Goal: Task Accomplishment & Management: Use online tool/utility

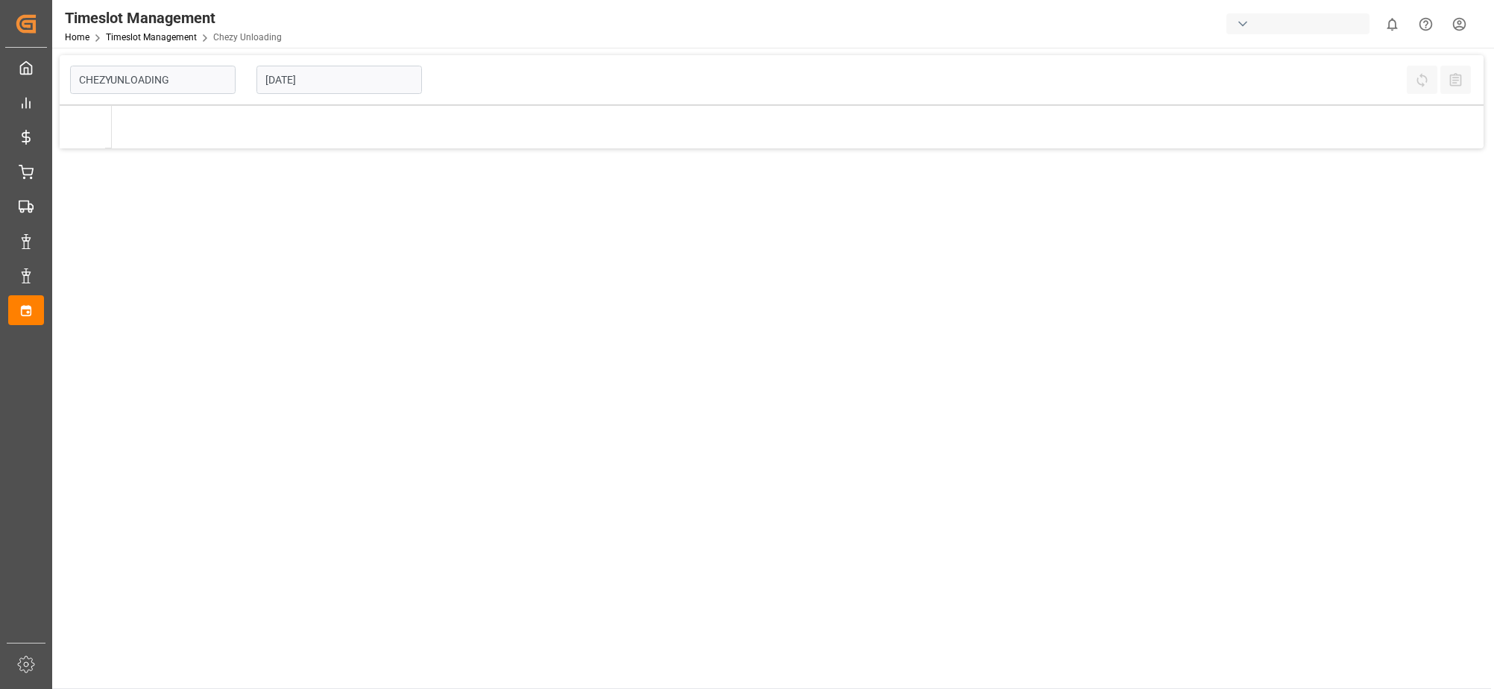
type input "Chezy Unloading"
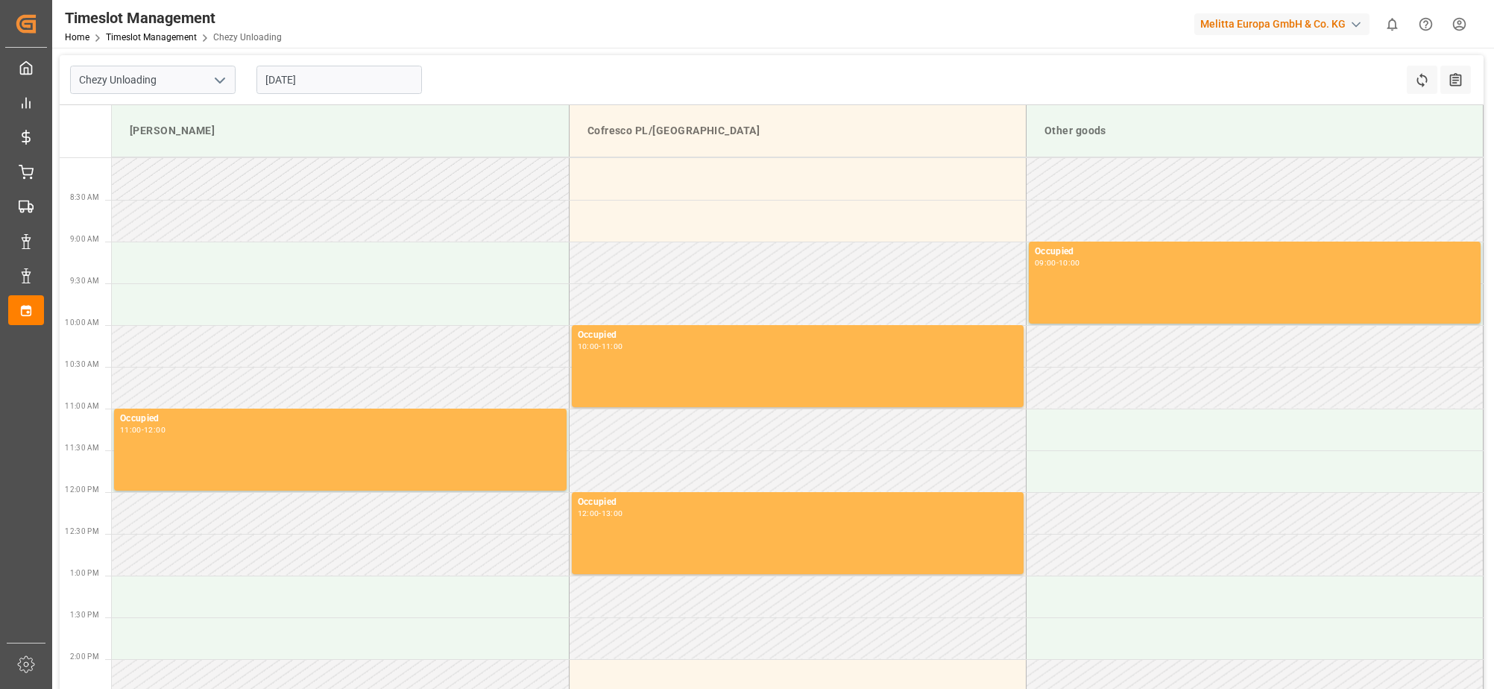
click at [280, 87] on input "[DATE]" at bounding box center [339, 80] width 166 height 28
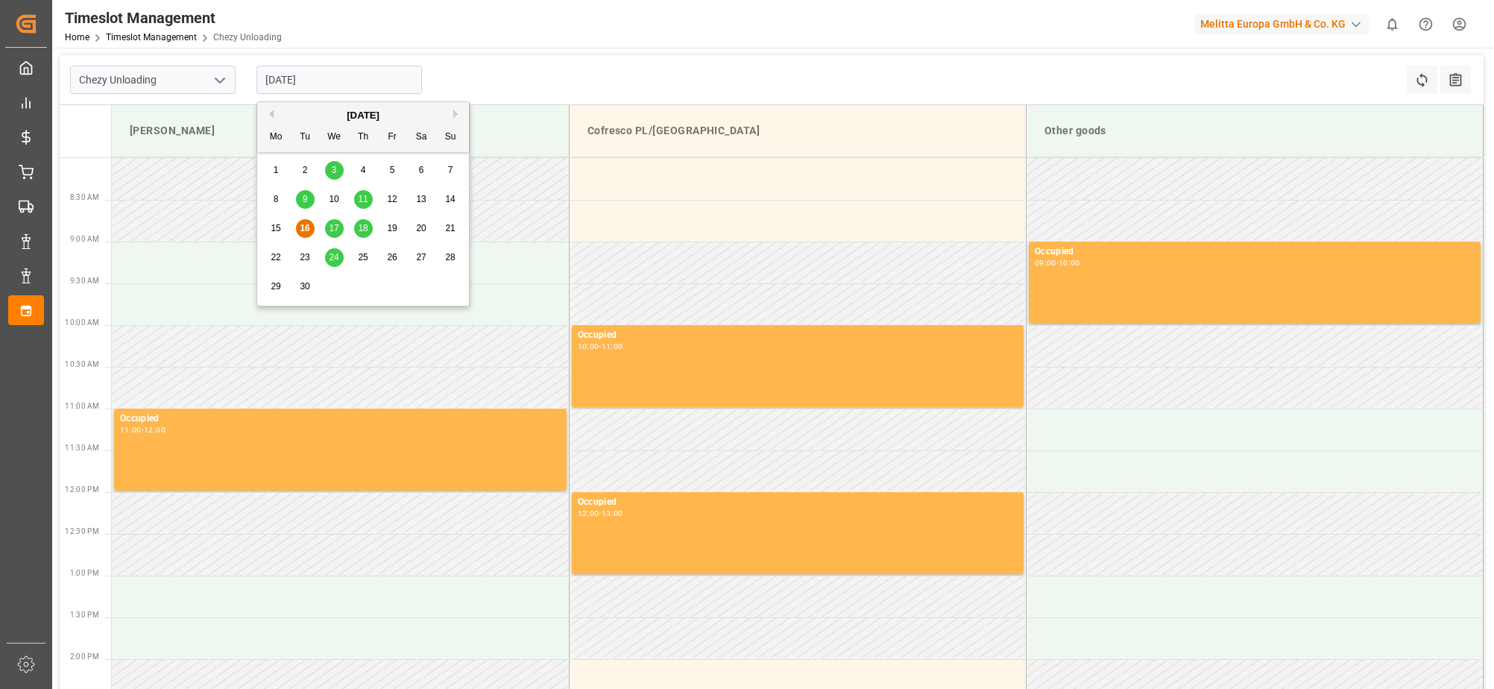
click at [330, 228] on span "17" at bounding box center [334, 228] width 10 height 10
type input "[DATE]"
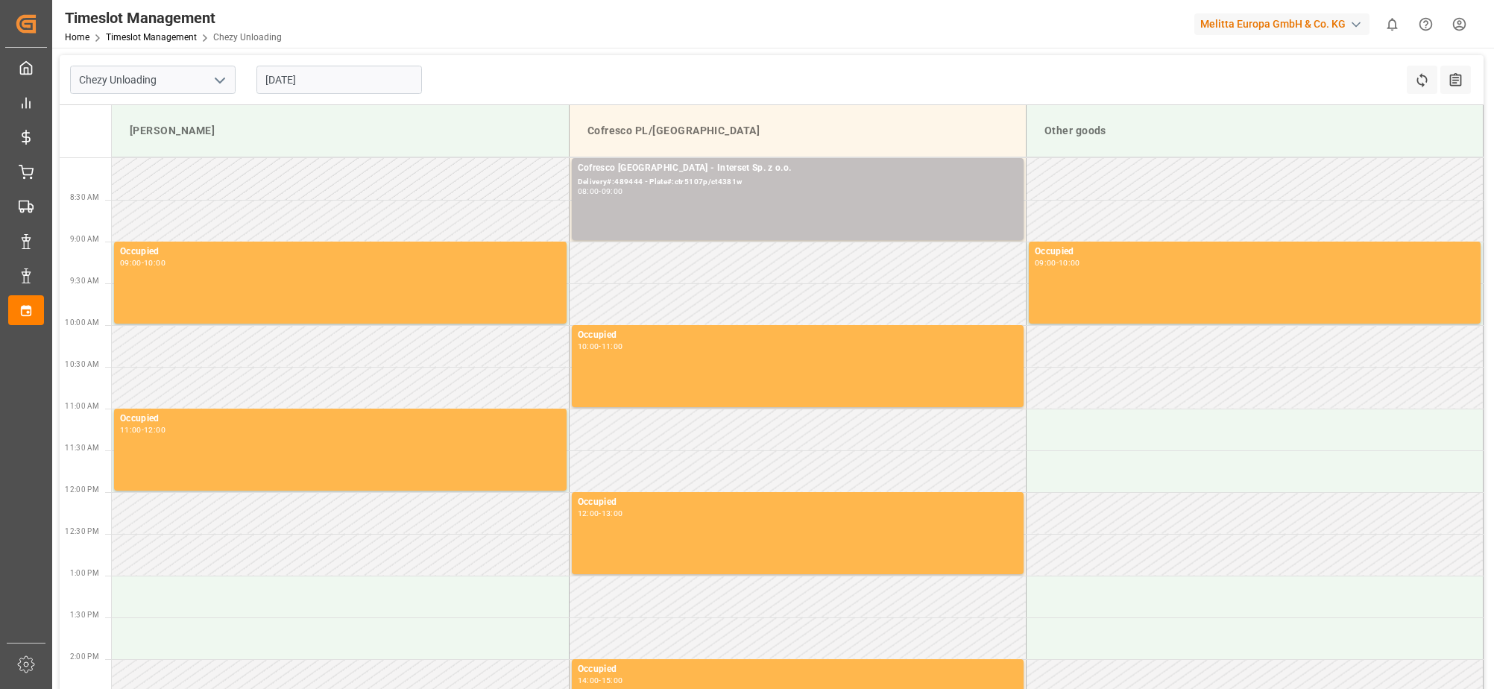
click at [1459, 22] on html "Created by potrace 1.15, written by [PERSON_NAME] [DATE]-[DATE] Created by potr…" at bounding box center [747, 344] width 1494 height 689
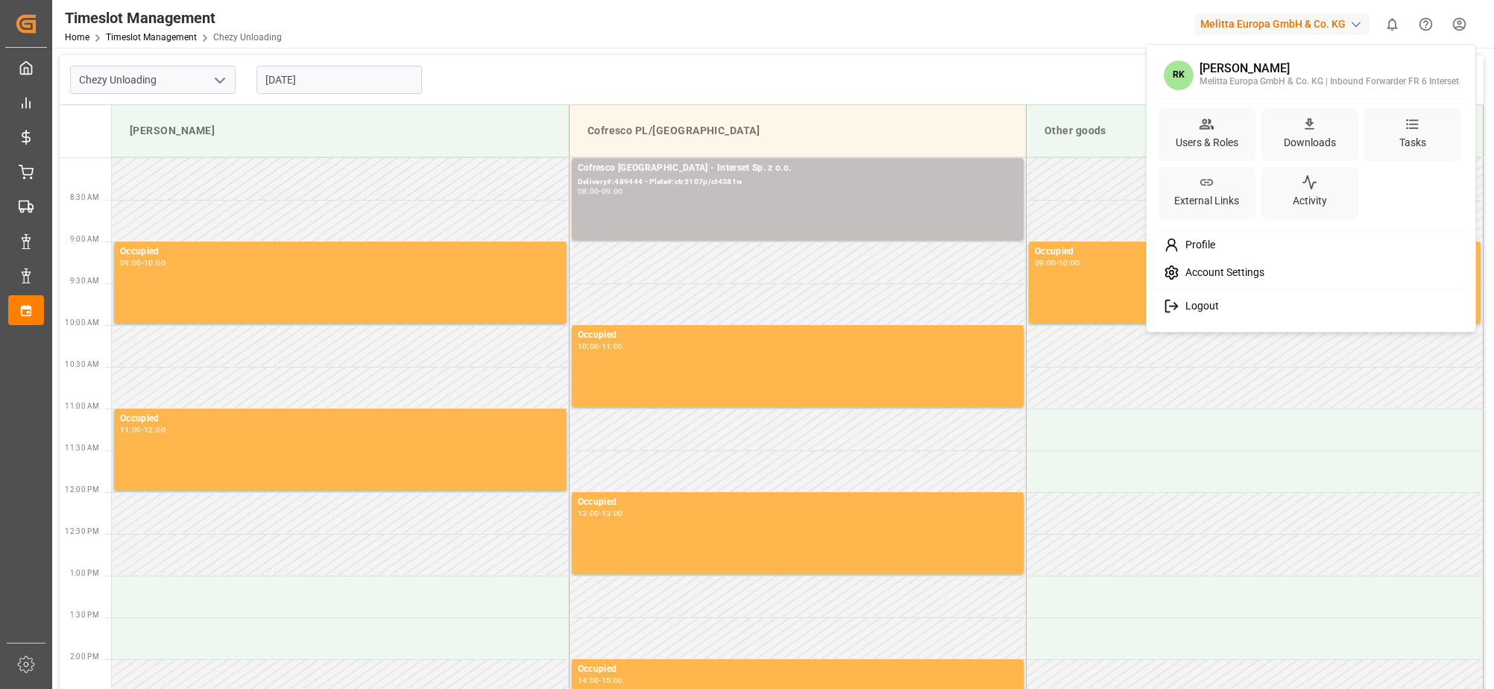
click at [1223, 302] on div "Logout" at bounding box center [1312, 306] width 306 height 28
